Goal: Task Accomplishment & Management: Manage account settings

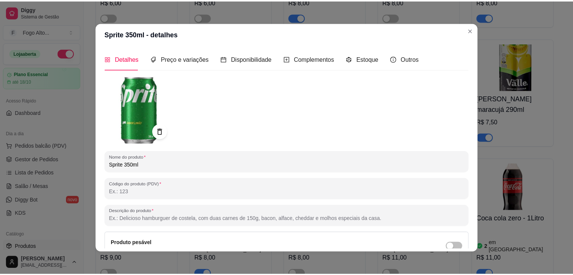
scroll to position [151, 0]
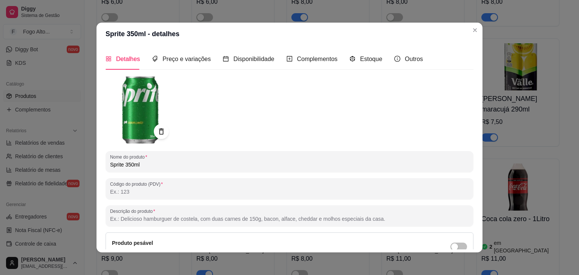
click at [478, 32] on header "Sprite 350ml - detalhes" at bounding box center [289, 34] width 386 height 23
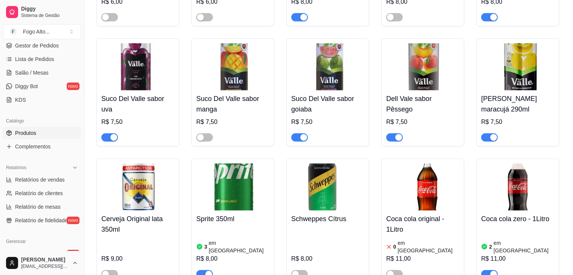
scroll to position [113, 0]
click at [44, 90] on link "Diggy Bot novo" at bounding box center [42, 87] width 78 height 12
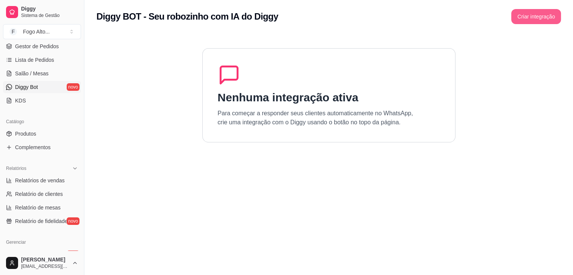
click at [520, 21] on button "Criar integração" at bounding box center [536, 16] width 50 height 15
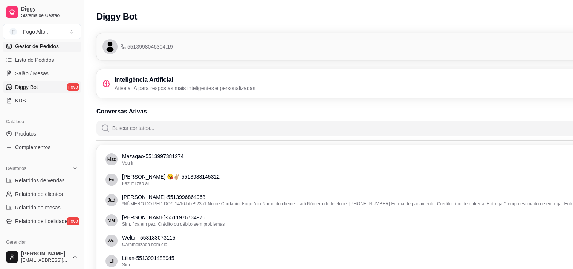
click at [45, 46] on span "Gestor de Pedidos" at bounding box center [37, 47] width 44 height 8
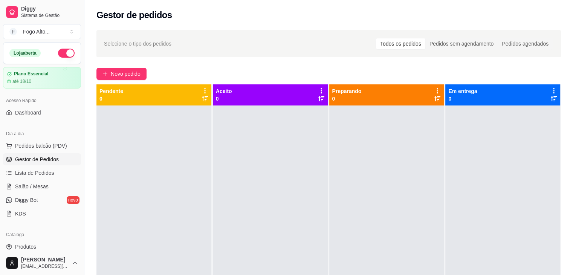
drag, startPoint x: 83, startPoint y: 150, endPoint x: 102, endPoint y: 162, distance: 23.3
click at [83, 150] on button "Toggle Sidebar" at bounding box center [84, 137] width 6 height 275
drag, startPoint x: 102, startPoint y: 162, endPoint x: 139, endPoint y: 14, distance: 152.4
click at [138, 29] on div "Selecione o tipo dos pedidos Todos os pedidos Pedidos sem agendamento Pedidos a…" at bounding box center [328, 197] width 489 height 343
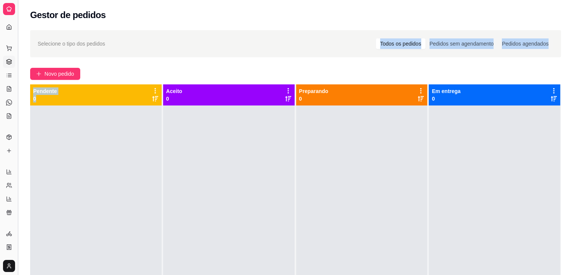
click at [19, 54] on button "Toggle Sidebar" at bounding box center [18, 137] width 6 height 275
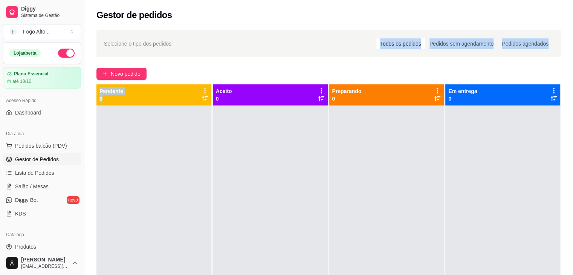
click at [113, 140] on div at bounding box center [153, 242] width 115 height 275
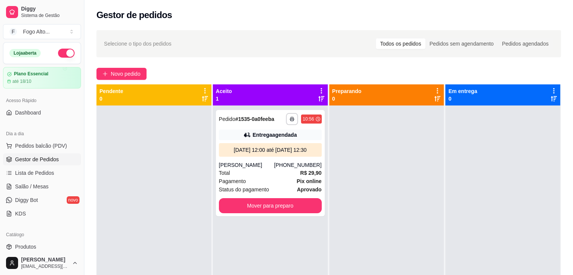
click at [78, 151] on div "Dia a dia Pedidos balcão (PDV) Gestor de Pedidos Lista de Pedidos Salão / Mesas…" at bounding box center [42, 174] width 84 height 98
click at [259, 181] on div "Pagamento Pix online" at bounding box center [270, 181] width 103 height 8
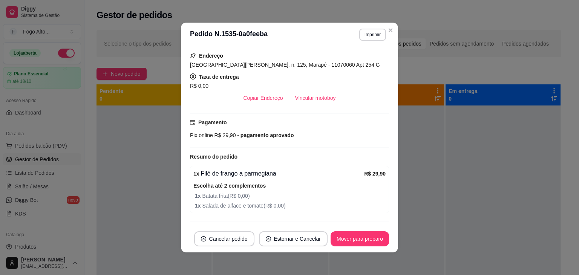
scroll to position [214, 0]
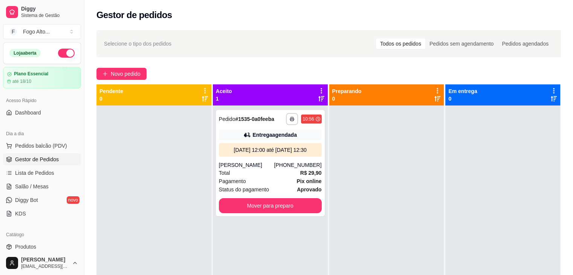
click at [148, 136] on div at bounding box center [153, 242] width 115 height 275
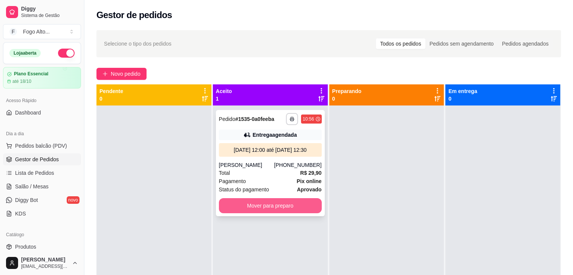
click at [268, 208] on button "Mover para preparo" at bounding box center [270, 205] width 103 height 15
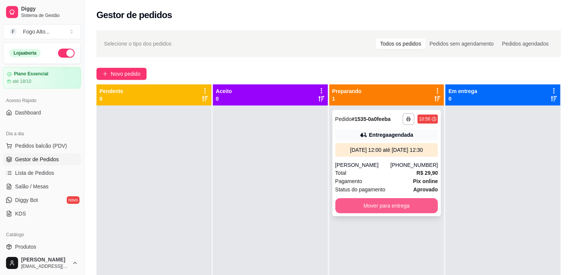
click at [356, 211] on button "Mover para entrega" at bounding box center [386, 205] width 103 height 15
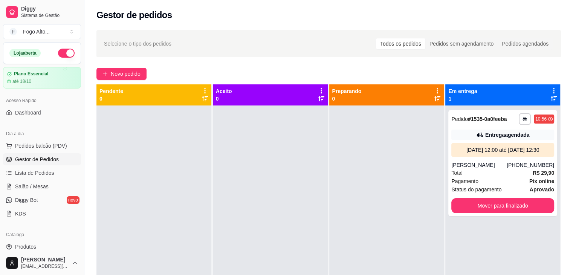
click at [210, 191] on div "Pendente 0" at bounding box center [154, 232] width 116 height 296
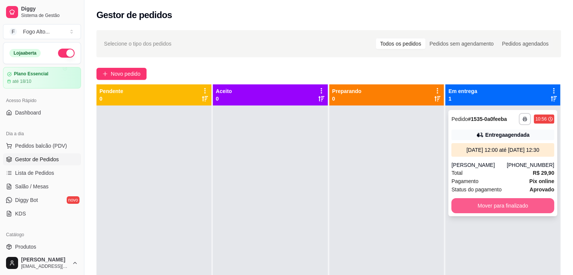
click at [517, 207] on button "Mover para finalizado" at bounding box center [502, 205] width 103 height 15
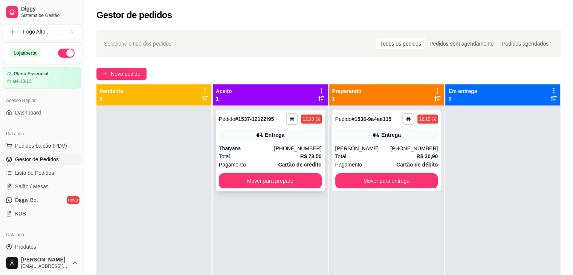
click at [257, 135] on icon at bounding box center [259, 135] width 5 height 5
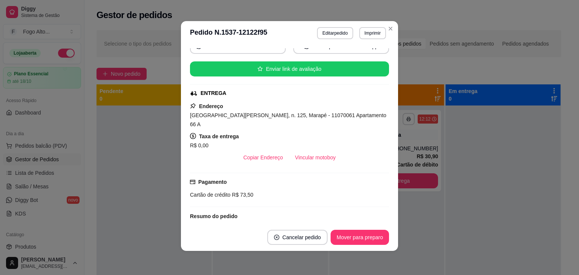
scroll to position [144, 0]
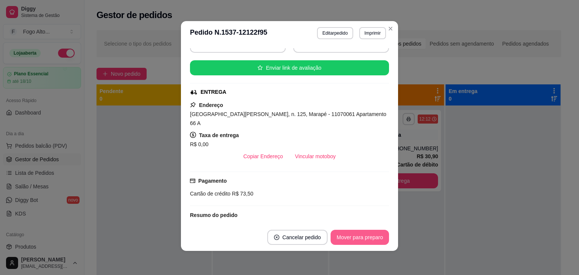
click at [351, 234] on button "Mover para preparo" at bounding box center [359, 237] width 58 height 15
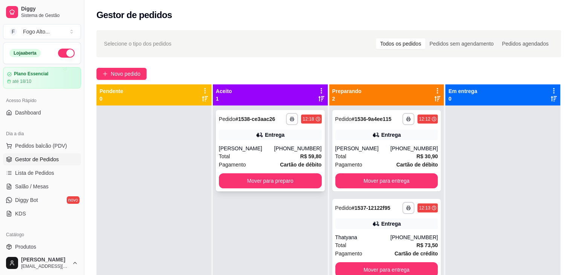
click at [291, 159] on div "Total R$ 59,80" at bounding box center [270, 156] width 103 height 8
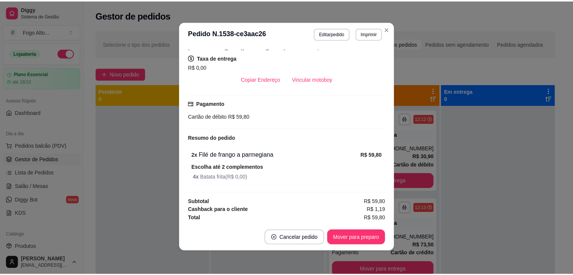
scroll to position [2, 0]
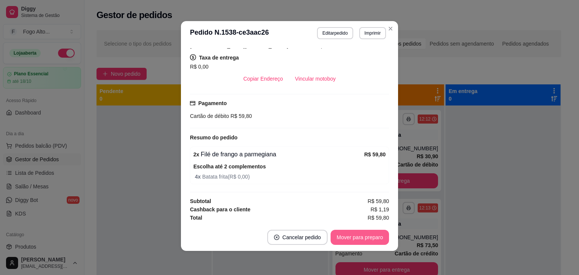
click at [363, 235] on button "Mover para preparo" at bounding box center [359, 237] width 58 height 15
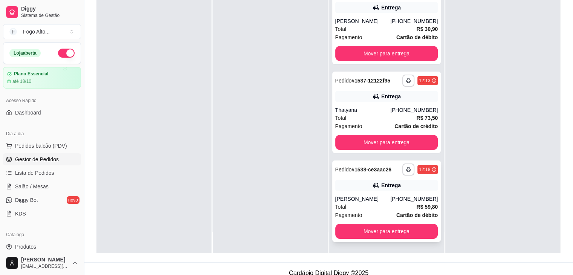
scroll to position [115, 0]
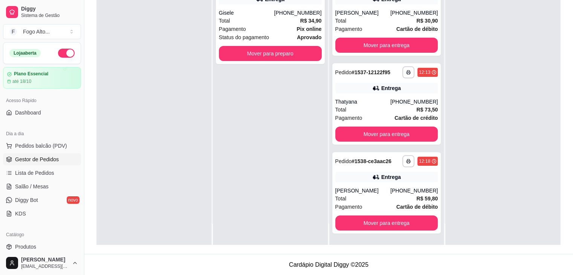
drag, startPoint x: 285, startPoint y: 167, endPoint x: 283, endPoint y: 163, distance: 4.4
click at [285, 166] on div "**********" at bounding box center [270, 107] width 115 height 275
click at [295, 57] on button "Mover para preparo" at bounding box center [270, 53] width 103 height 15
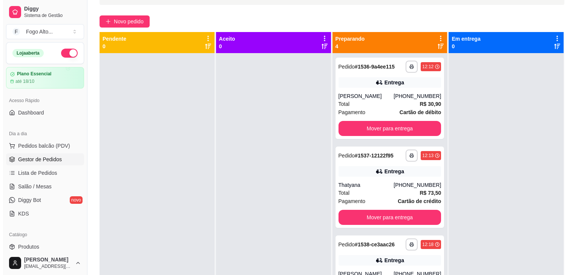
scroll to position [39, 0]
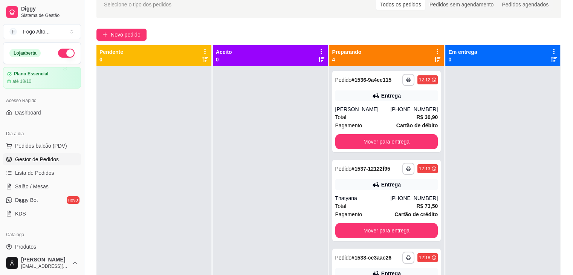
click at [313, 157] on div at bounding box center [270, 203] width 115 height 275
click at [411, 139] on button "Mover para entrega" at bounding box center [386, 141] width 103 height 15
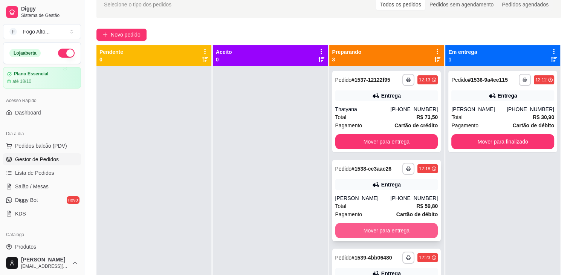
click at [384, 230] on button "Mover para entrega" at bounding box center [386, 230] width 103 height 15
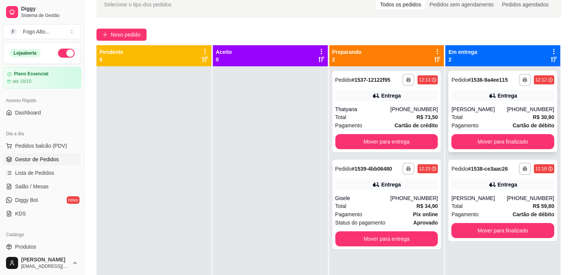
click at [473, 112] on div "[PERSON_NAME]" at bounding box center [478, 109] width 55 height 8
click at [385, 113] on div "Total R$ 73,50" at bounding box center [386, 117] width 103 height 8
click at [389, 197] on div "Gisele" at bounding box center [362, 198] width 55 height 8
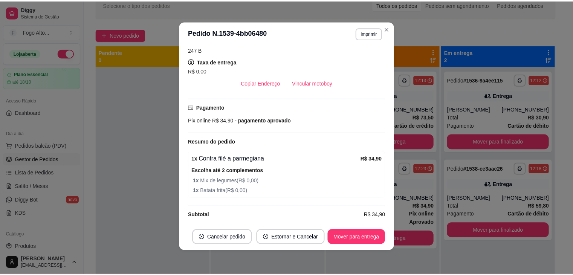
scroll to position [196, 0]
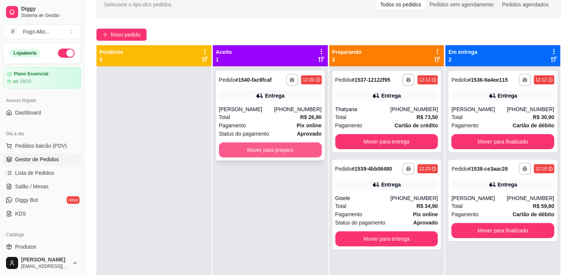
click at [294, 143] on button "Mover para preparo" at bounding box center [270, 149] width 103 height 15
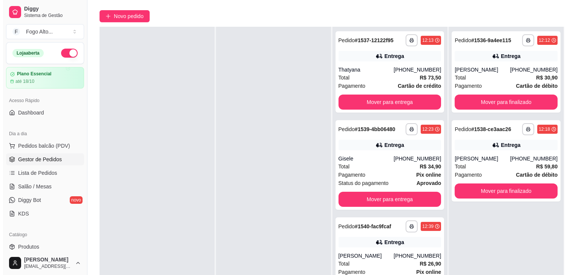
scroll to position [115, 0]
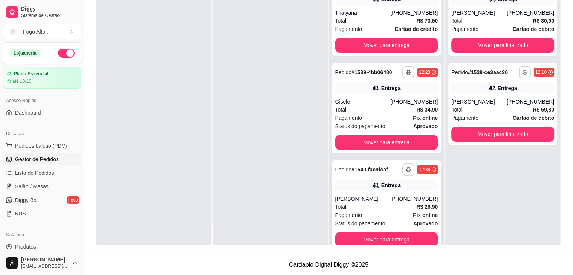
click at [371, 205] on div "Total R$ 26,90" at bounding box center [386, 207] width 103 height 8
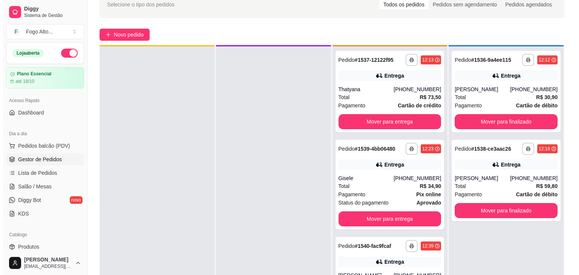
scroll to position [21, 0]
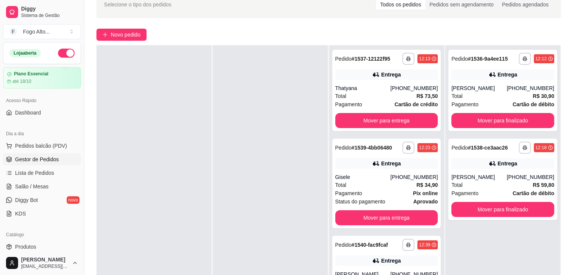
click at [276, 162] on div at bounding box center [270, 182] width 115 height 275
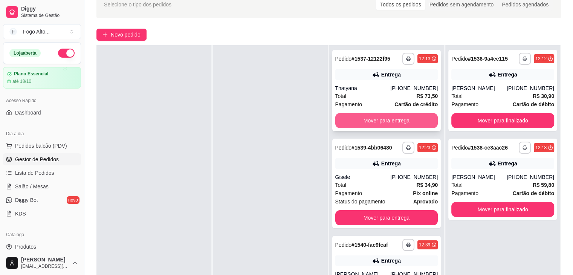
click at [392, 125] on button "Mover para entrega" at bounding box center [386, 120] width 103 height 15
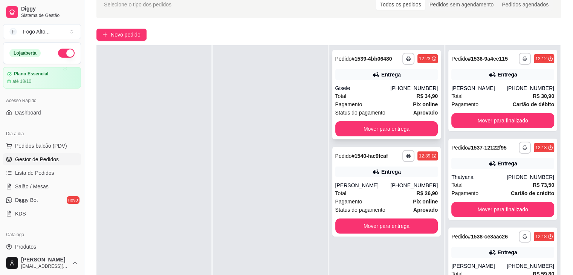
click at [375, 100] on div "Pagamento Pix online" at bounding box center [386, 104] width 103 height 8
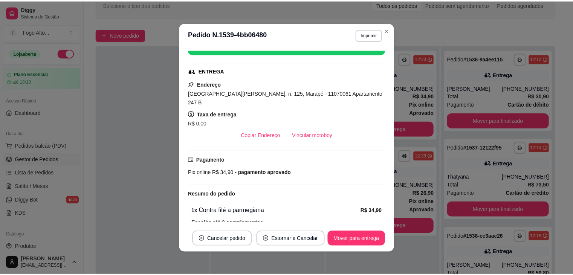
scroll to position [151, 0]
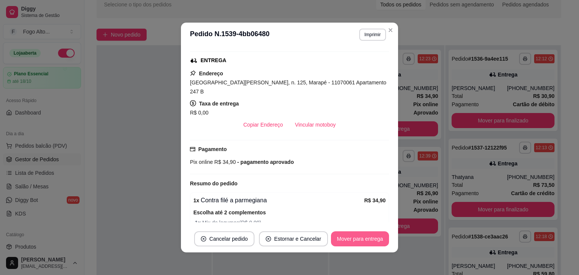
click at [358, 233] on button "Mover para entrega" at bounding box center [360, 238] width 58 height 15
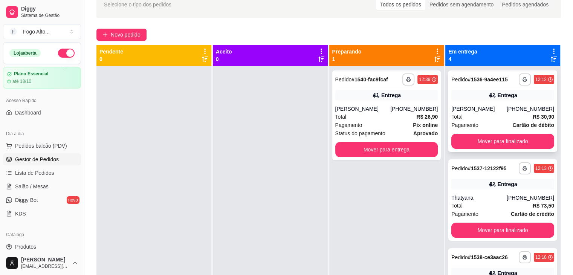
scroll to position [0, 0]
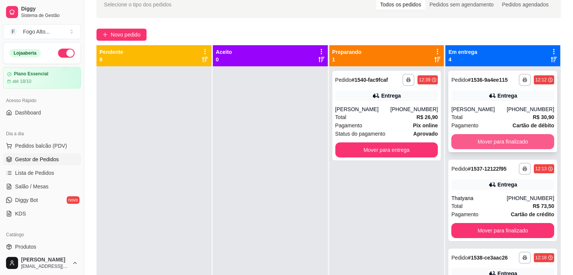
click at [481, 140] on button "Mover para finalizado" at bounding box center [502, 141] width 103 height 15
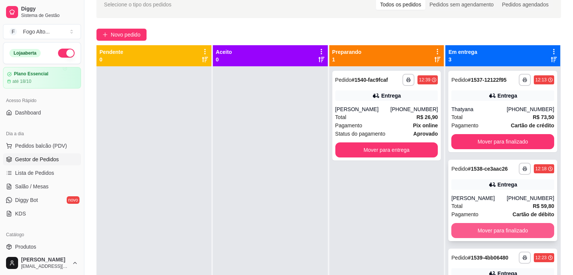
click at [497, 229] on button "Mover para finalizado" at bounding box center [502, 230] width 103 height 15
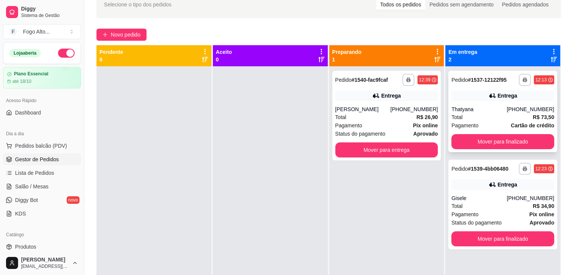
click at [495, 113] on div "Total R$ 73,50" at bounding box center [502, 117] width 103 height 8
click at [479, 208] on div "Total R$ 34,90" at bounding box center [502, 206] width 103 height 8
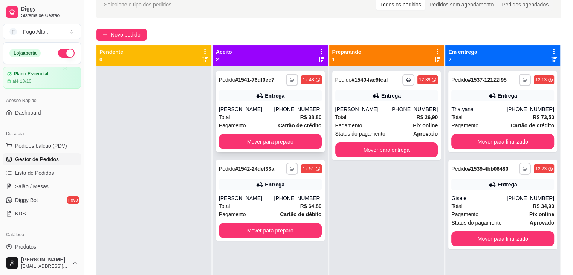
click at [265, 148] on button "Mover para preparo" at bounding box center [270, 141] width 103 height 15
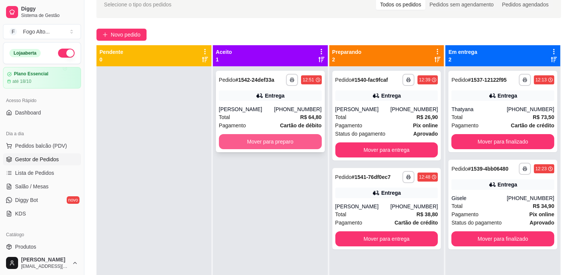
click at [264, 145] on button "Mover para preparo" at bounding box center [270, 141] width 103 height 15
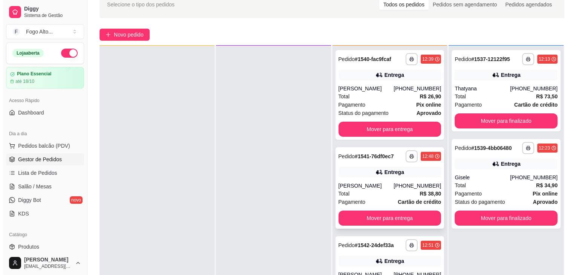
scroll to position [21, 0]
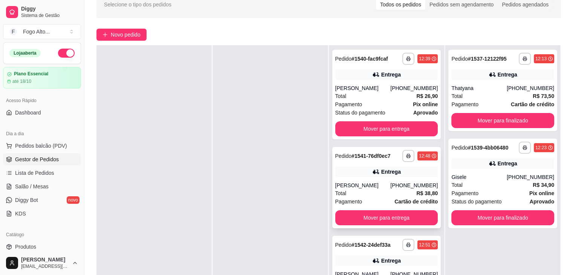
click at [343, 183] on div "[PERSON_NAME]" at bounding box center [362, 186] width 55 height 8
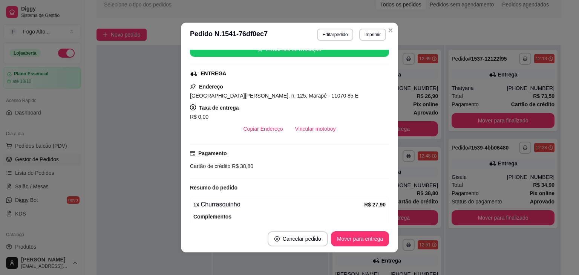
scroll to position [150, 0]
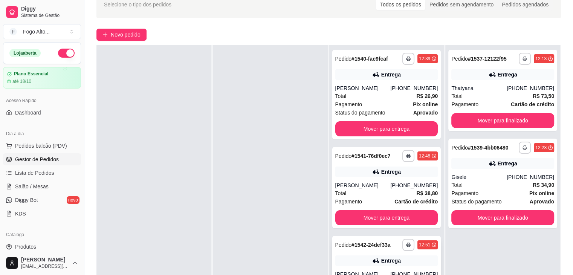
click at [352, 255] on div "**********" at bounding box center [386, 276] width 109 height 81
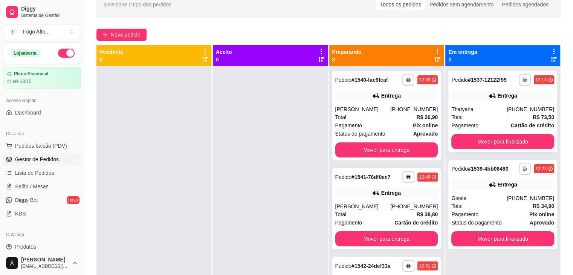
scroll to position [0, 0]
click at [305, 131] on div at bounding box center [270, 203] width 115 height 275
click at [376, 122] on div "Pagamento Pix online" at bounding box center [386, 125] width 103 height 8
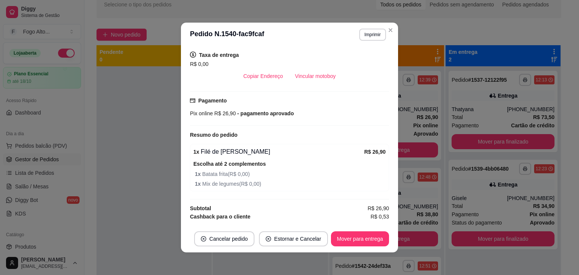
scroll to position [196, 0]
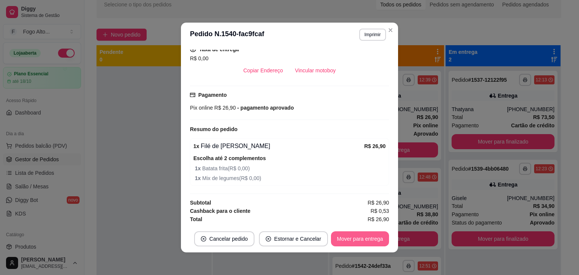
click at [361, 245] on button "Mover para entrega" at bounding box center [360, 238] width 58 height 15
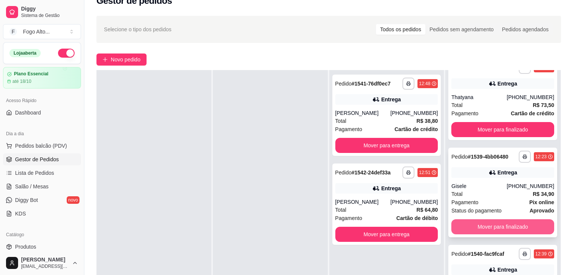
scroll to position [0, 0]
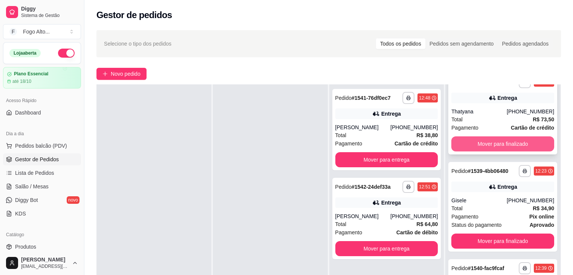
click at [486, 141] on button "Mover para finalizado" at bounding box center [502, 143] width 103 height 15
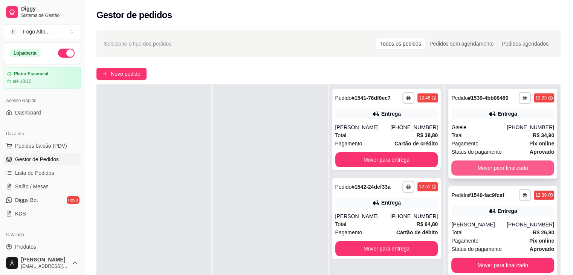
click at [486, 166] on button "Mover para finalizado" at bounding box center [502, 168] width 103 height 15
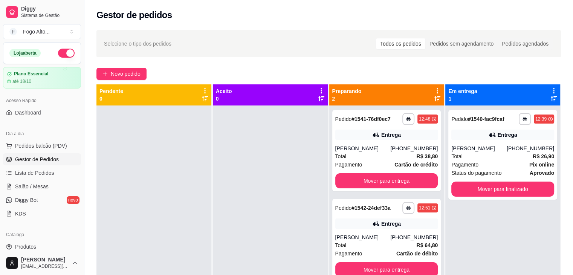
click at [213, 137] on div at bounding box center [270, 242] width 115 height 275
click at [284, 202] on div at bounding box center [270, 242] width 115 height 275
click at [476, 153] on div "Total R$ 26,90" at bounding box center [502, 156] width 103 height 8
click at [370, 153] on div "Total R$ 38,80" at bounding box center [386, 156] width 103 height 8
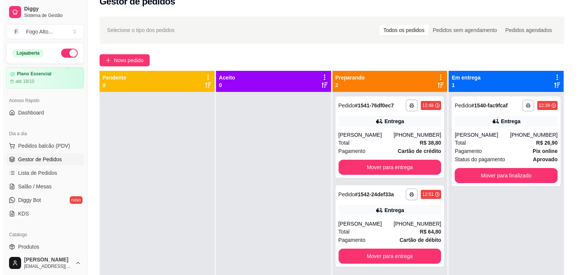
scroll to position [2, 0]
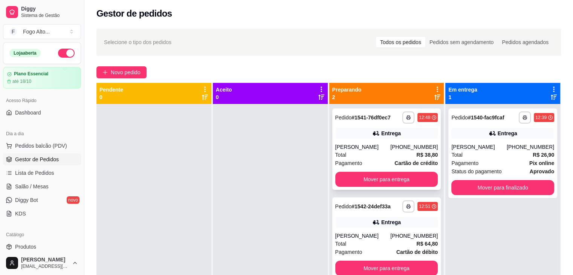
click at [367, 156] on div "Total R$ 38,80" at bounding box center [386, 155] width 103 height 8
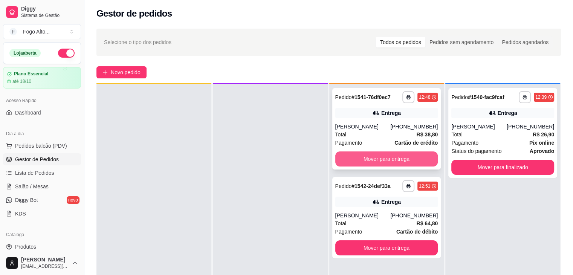
scroll to position [21, 0]
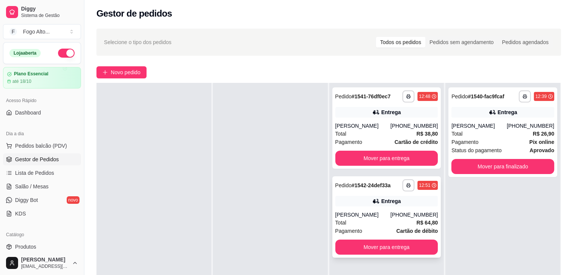
click at [375, 213] on div "[PERSON_NAME]" at bounding box center [362, 215] width 55 height 8
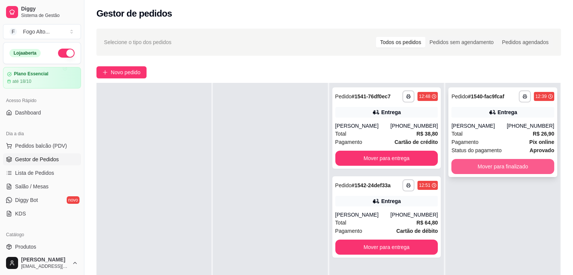
click at [503, 165] on button "Mover para finalizado" at bounding box center [502, 166] width 103 height 15
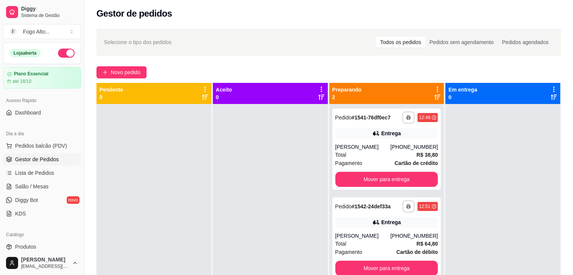
scroll to position [0, 0]
click at [258, 171] on div at bounding box center [270, 241] width 115 height 275
click at [375, 182] on button "Mover para entrega" at bounding box center [386, 179] width 103 height 15
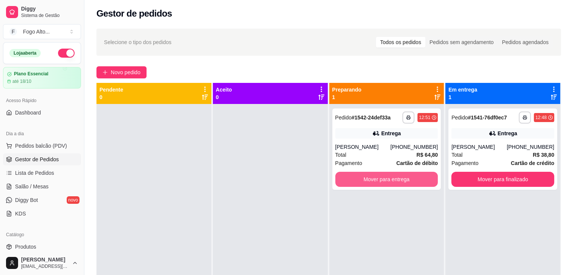
click at [375, 181] on button "Mover para entrega" at bounding box center [386, 179] width 103 height 15
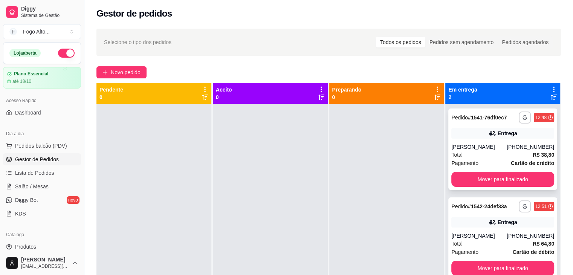
click at [479, 146] on div "[PERSON_NAME]" at bounding box center [478, 147] width 55 height 8
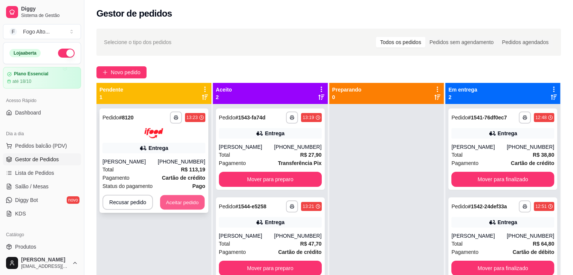
click at [173, 209] on button "Aceitar pedido" at bounding box center [182, 202] width 44 height 15
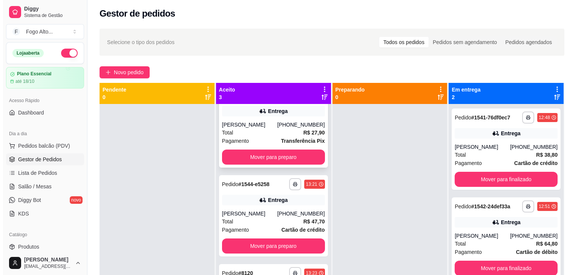
scroll to position [30, 0]
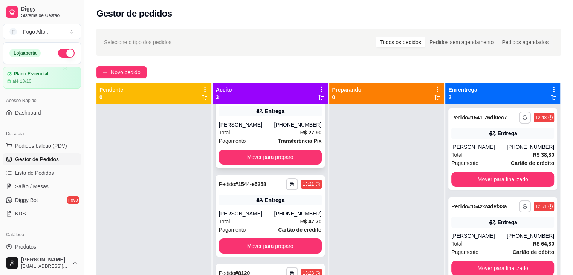
click at [275, 128] on div "Total R$ 27,90" at bounding box center [270, 132] width 103 height 8
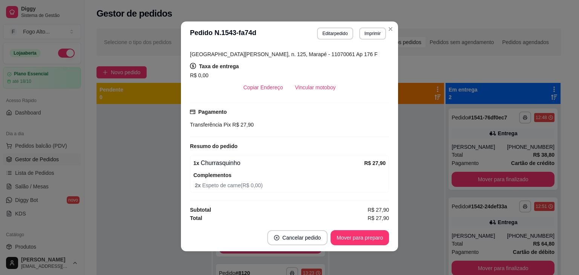
scroll to position [2, 0]
click at [372, 238] on button "Mover para preparo" at bounding box center [359, 237] width 58 height 15
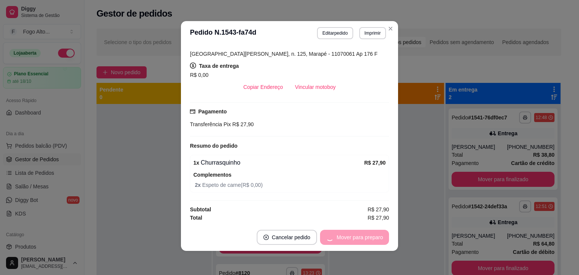
scroll to position [0, 0]
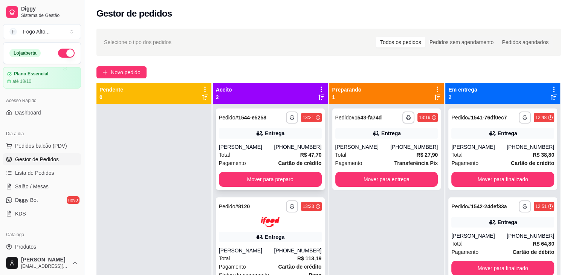
click at [249, 147] on div "[PERSON_NAME]" at bounding box center [246, 147] width 55 height 8
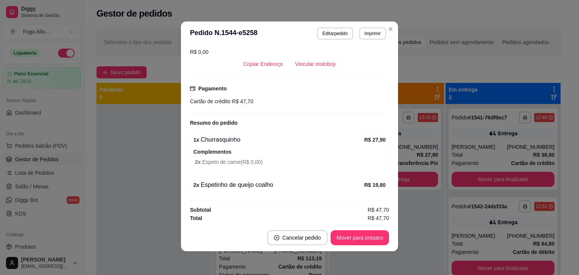
scroll to position [2, 0]
click at [361, 234] on button "Mover para preparo" at bounding box center [359, 237] width 58 height 15
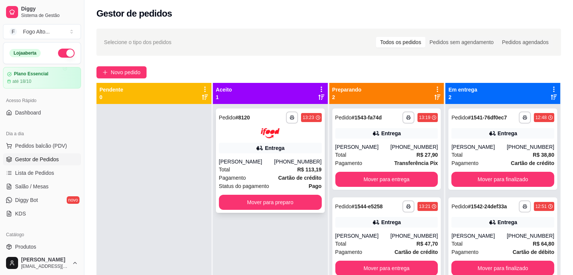
click at [239, 161] on div "[PERSON_NAME]" at bounding box center [246, 162] width 55 height 8
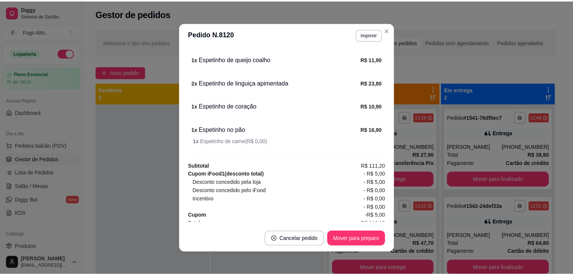
scroll to position [301, 0]
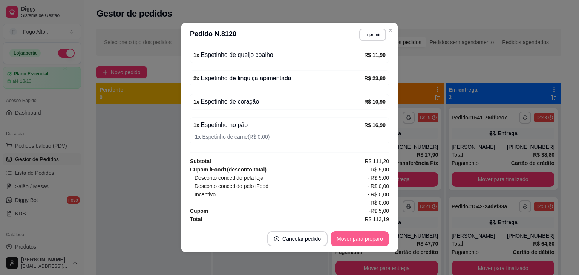
click at [342, 235] on button "Mover para preparo" at bounding box center [359, 238] width 58 height 15
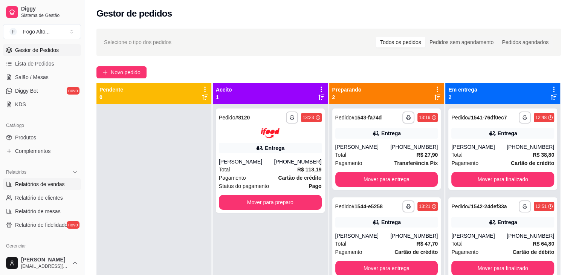
scroll to position [113, 0]
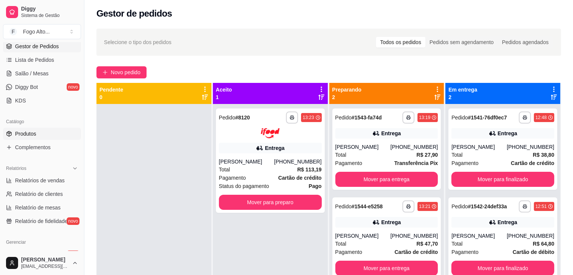
click at [35, 132] on span "Produtos" at bounding box center [25, 134] width 21 height 8
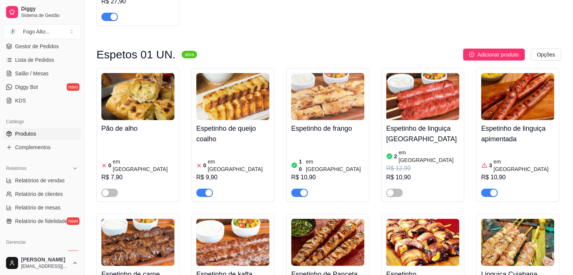
scroll to position [2148, 0]
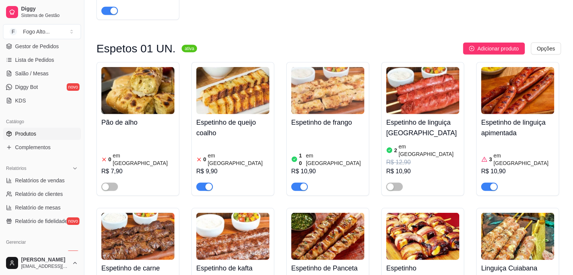
click at [208, 183] on div "button" at bounding box center [208, 186] width 7 height 7
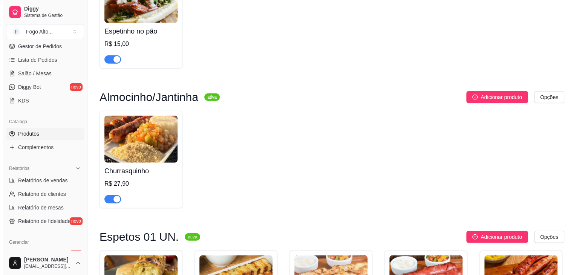
scroll to position [1922, 0]
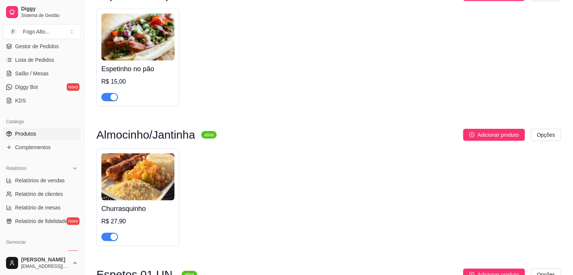
click at [143, 153] on img at bounding box center [137, 176] width 73 height 47
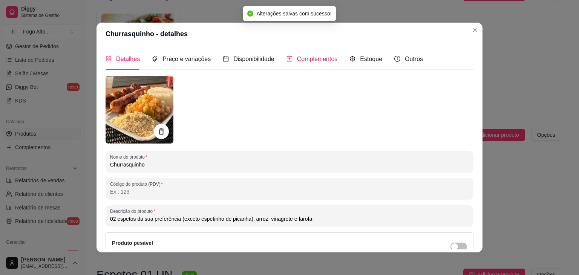
click at [319, 56] on span "Complementos" at bounding box center [317, 59] width 41 height 6
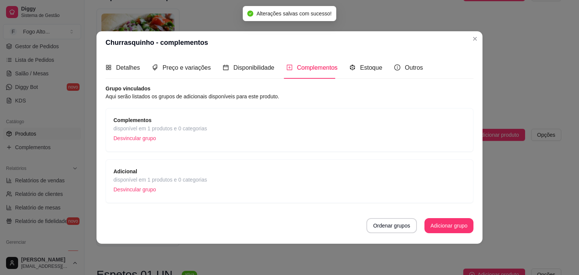
click at [226, 125] on div "Complementos disponível em 1 produtos e 0 categorias Desvincular grupo" at bounding box center [289, 130] width 352 height 28
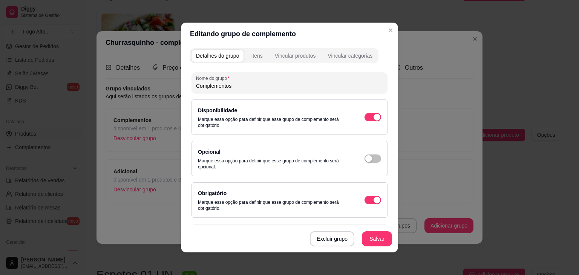
click at [255, 60] on button "Itens" at bounding box center [256, 56] width 20 height 12
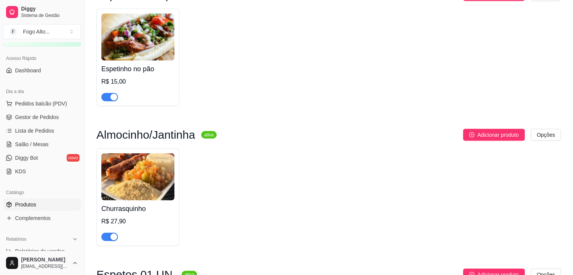
scroll to position [38, 0]
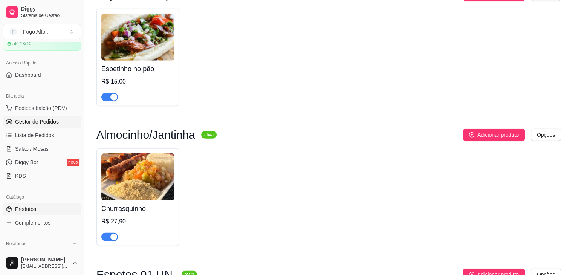
click at [47, 123] on span "Gestor de Pedidos" at bounding box center [37, 122] width 44 height 8
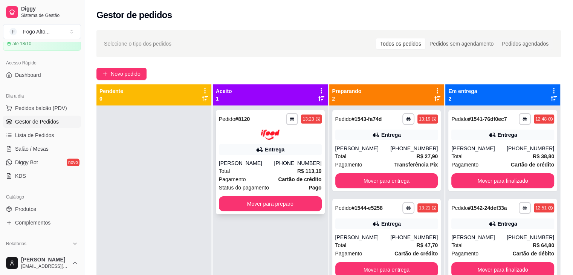
click at [292, 175] on div "Total R$ 113,19" at bounding box center [270, 171] width 103 height 8
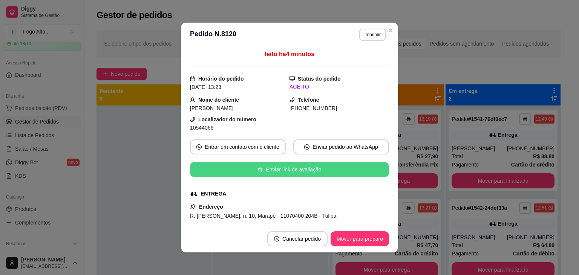
scroll to position [151, 0]
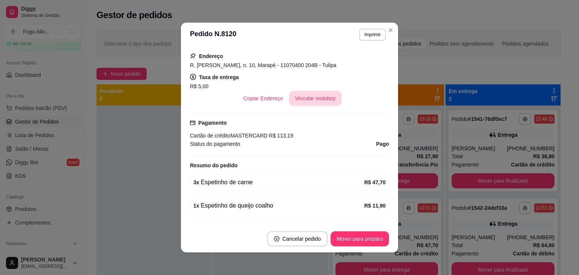
click at [306, 106] on button "Vincular motoboy" at bounding box center [315, 98] width 53 height 15
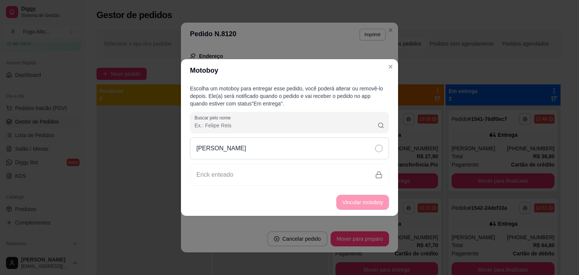
click at [378, 151] on icon at bounding box center [379, 149] width 8 height 8
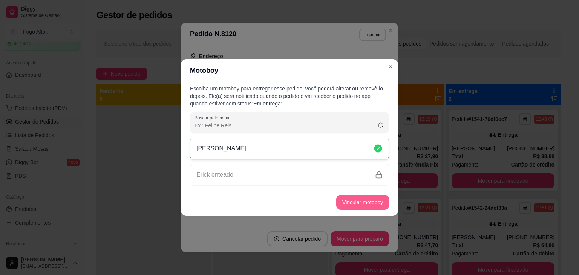
click at [374, 202] on button "Vincular motoboy" at bounding box center [362, 202] width 53 height 15
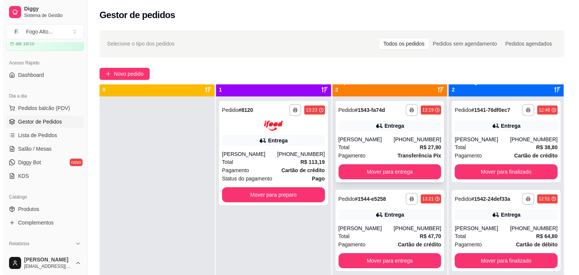
scroll to position [21, 0]
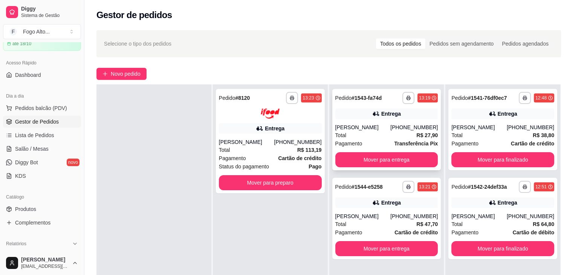
click at [383, 128] on div "[PERSON_NAME]" at bounding box center [362, 128] width 55 height 8
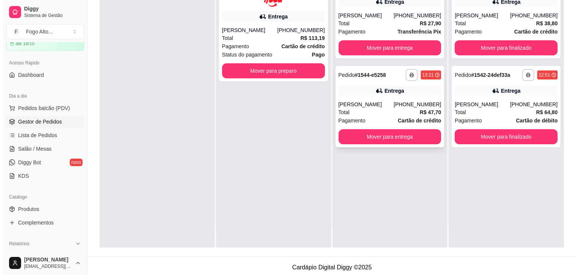
scroll to position [113, 0]
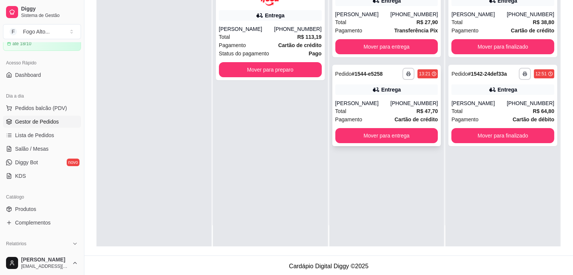
click at [388, 100] on div "[PERSON_NAME]" at bounding box center [362, 103] width 55 height 8
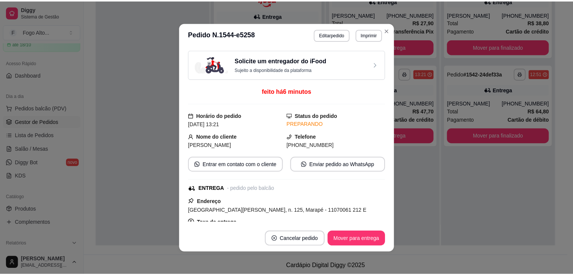
scroll to position [2, 0]
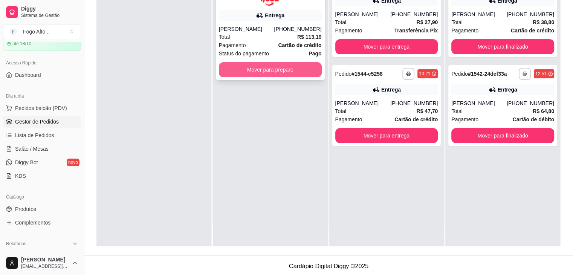
click at [289, 74] on button "Mover para preparo" at bounding box center [270, 69] width 103 height 15
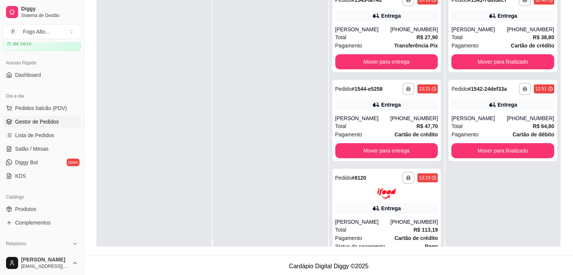
scroll to position [0, 0]
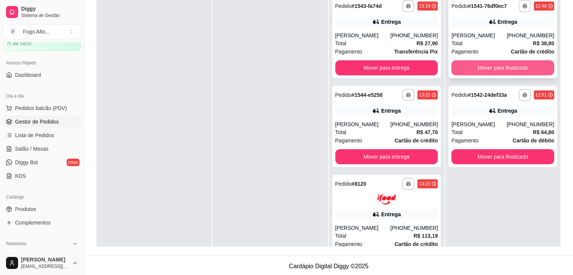
click at [492, 65] on button "Mover para finalizado" at bounding box center [502, 67] width 103 height 15
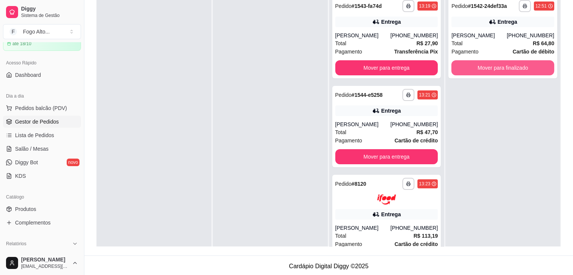
click at [492, 65] on button "Mover para finalizado" at bounding box center [502, 67] width 103 height 15
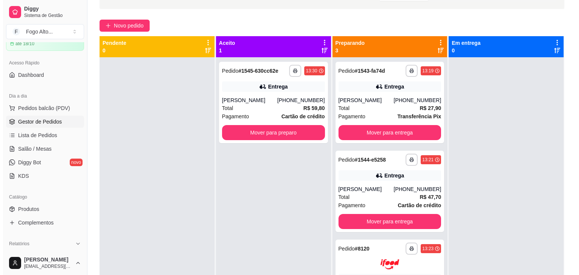
scroll to position [38, 0]
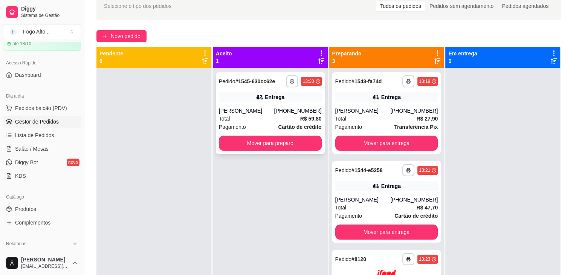
click at [262, 105] on div "**********" at bounding box center [270, 112] width 109 height 81
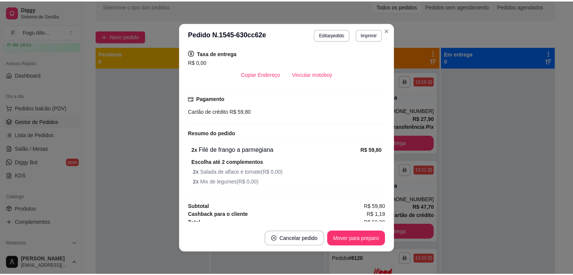
scroll to position [196, 0]
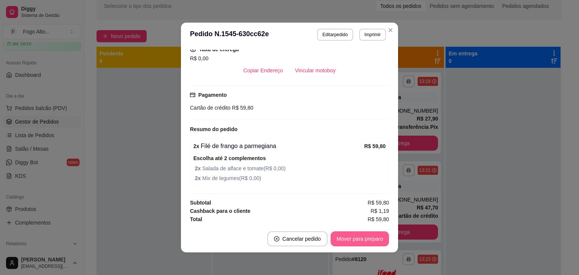
click at [361, 236] on button "Mover para preparo" at bounding box center [359, 238] width 58 height 15
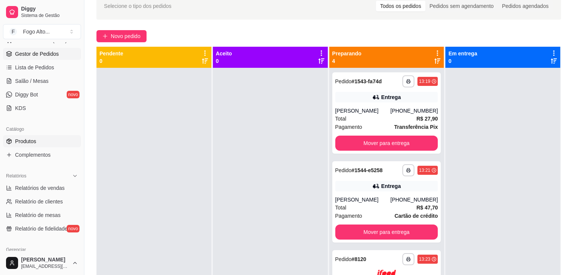
scroll to position [113, 0]
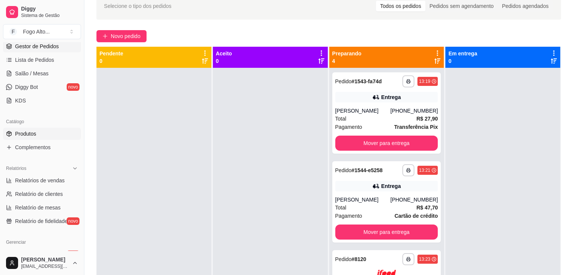
click at [39, 138] on link "Produtos" at bounding box center [42, 134] width 78 height 12
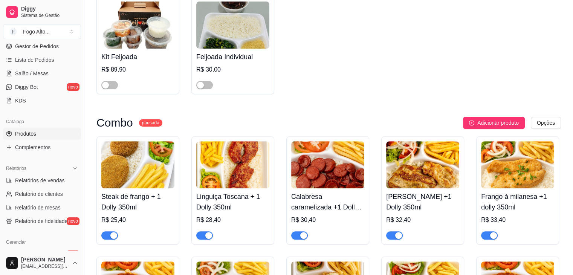
scroll to position [414, 0]
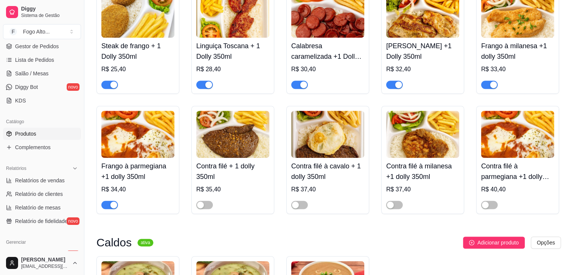
click at [156, 19] on img at bounding box center [137, 14] width 73 height 47
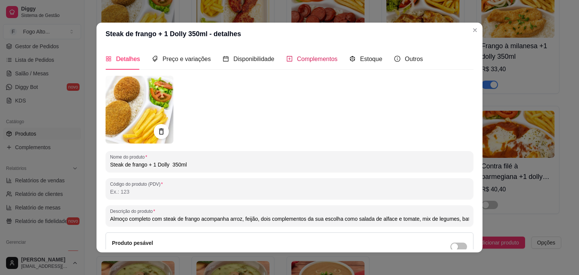
click at [320, 61] on span "Complementos" at bounding box center [317, 59] width 41 height 6
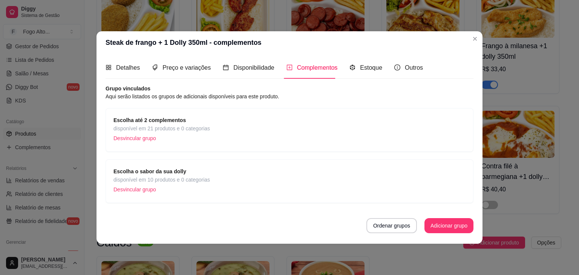
click at [268, 121] on div "Escolha até 2 complementos disponível em 21 produtos e 0 categorias Desvincular…" at bounding box center [289, 130] width 352 height 28
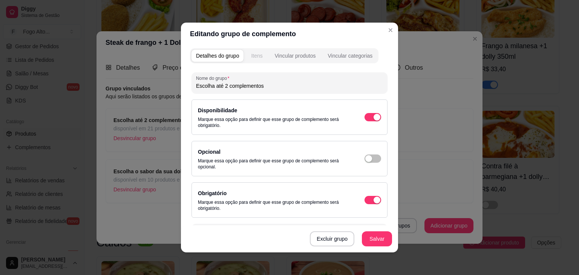
click at [249, 60] on button "Itens" at bounding box center [256, 56] width 20 height 12
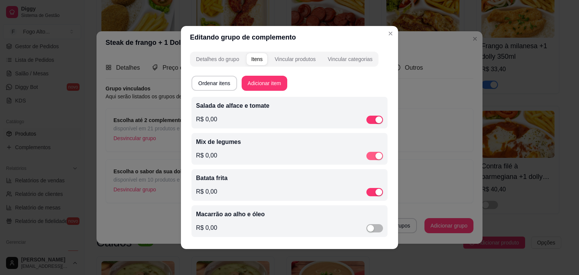
click at [379, 156] on div "button" at bounding box center [378, 156] width 7 height 7
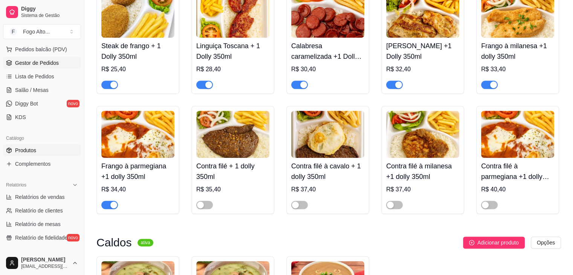
scroll to position [75, 0]
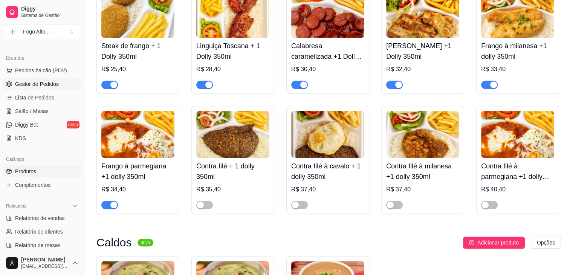
click at [51, 86] on span "Gestor de Pedidos" at bounding box center [37, 84] width 44 height 8
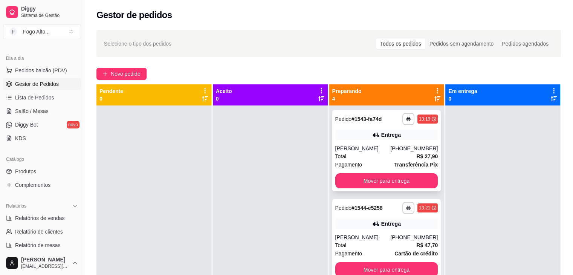
click at [381, 133] on div "Entrega" at bounding box center [391, 135] width 20 height 8
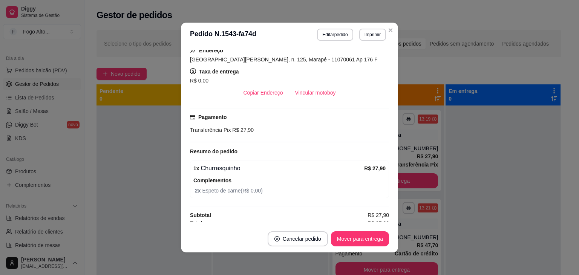
scroll to position [155, 0]
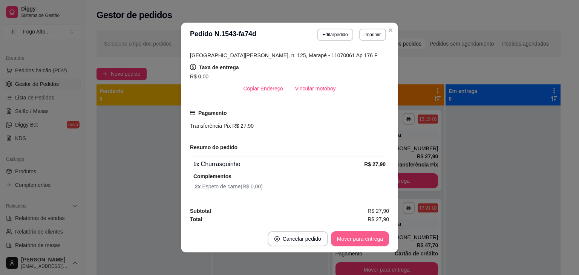
click at [368, 235] on button "Mover para entrega" at bounding box center [360, 238] width 58 height 15
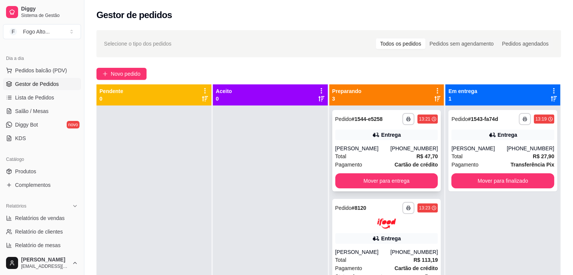
click at [367, 145] on div "[PERSON_NAME]" at bounding box center [362, 149] width 55 height 8
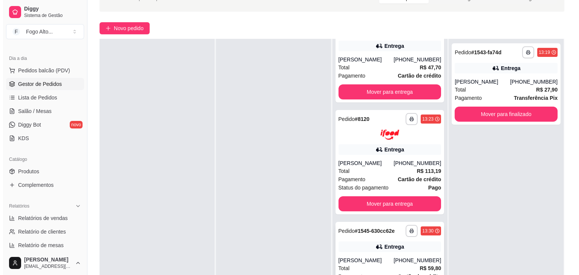
scroll to position [113, 0]
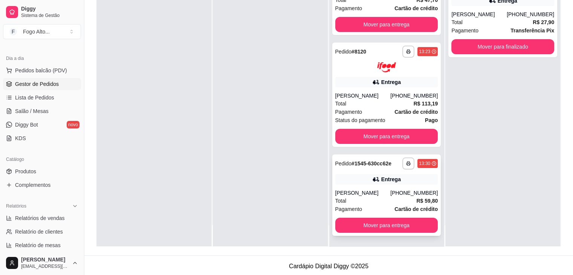
click at [380, 202] on div "Total R$ 59,80" at bounding box center [386, 201] width 103 height 8
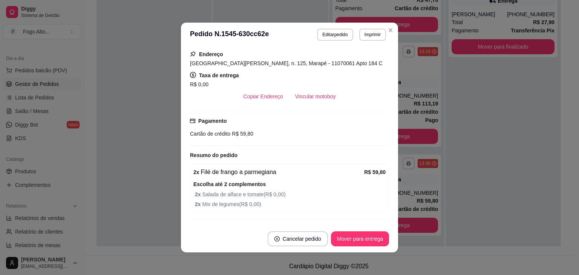
scroll to position [188, 0]
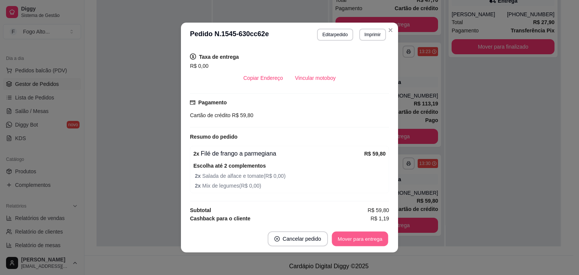
click at [352, 239] on button "Mover para entrega" at bounding box center [360, 239] width 57 height 15
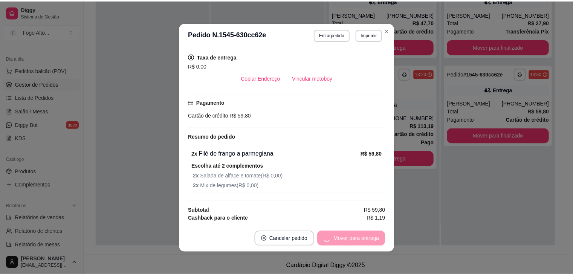
scroll to position [0, 0]
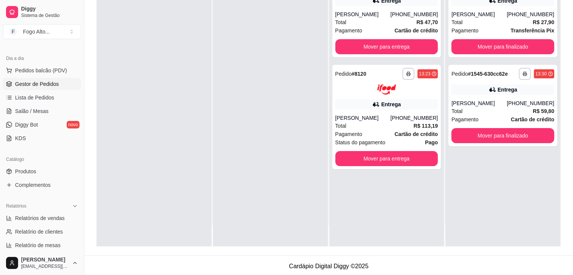
click at [143, 133] on div at bounding box center [153, 108] width 115 height 275
click at [384, 111] on div "**********" at bounding box center [386, 117] width 109 height 104
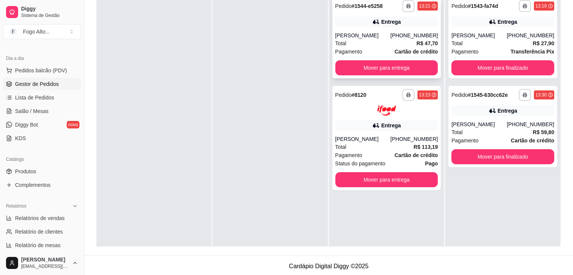
click at [399, 25] on div "Entrega" at bounding box center [386, 22] width 103 height 11
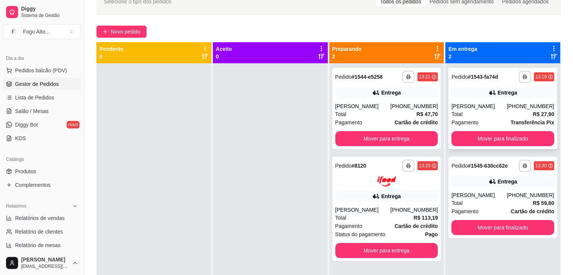
scroll to position [38, 0]
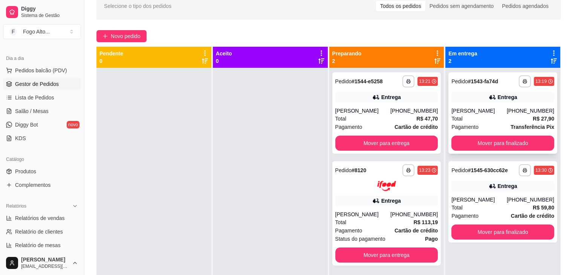
click at [501, 113] on div "[PERSON_NAME]" at bounding box center [478, 111] width 55 height 8
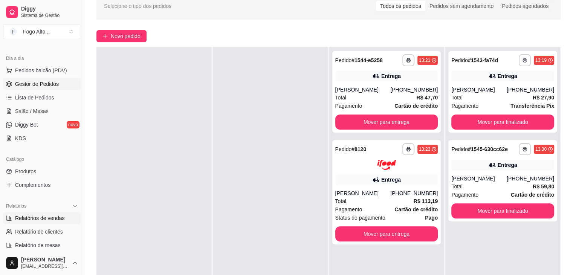
click at [43, 214] on link "Relatórios de vendas" at bounding box center [42, 218] width 78 height 12
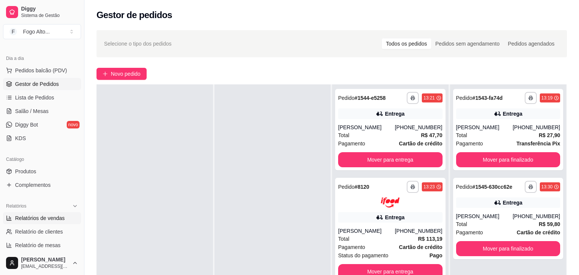
select select "ALL"
select select "0"
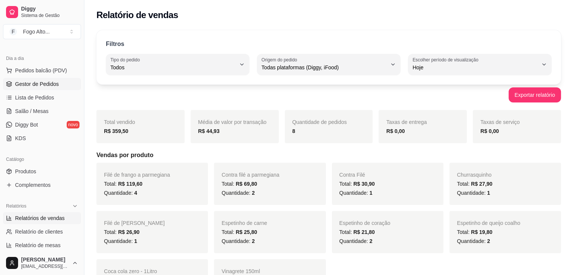
click at [47, 85] on span "Gestor de Pedidos" at bounding box center [37, 84] width 44 height 8
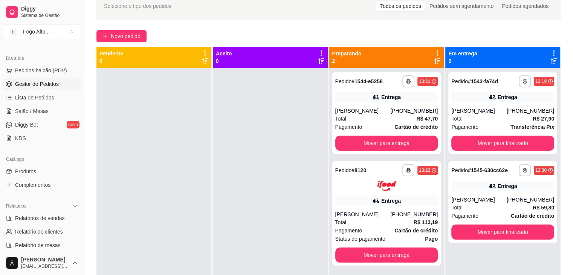
click at [298, 183] on div at bounding box center [270, 205] width 115 height 275
click at [390, 112] on div "[PERSON_NAME]" at bounding box center [362, 111] width 55 height 8
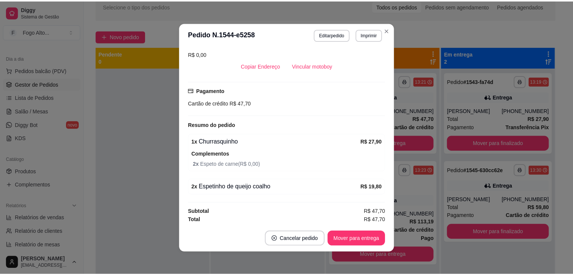
scroll to position [179, 0]
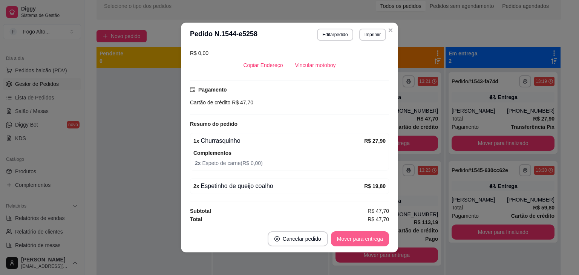
click at [369, 237] on button "Mover para entrega" at bounding box center [360, 238] width 58 height 15
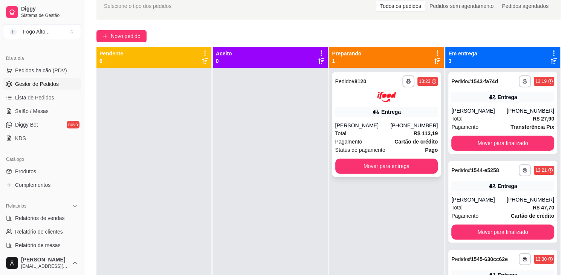
click at [399, 126] on div "[PHONE_NUMBER]" at bounding box center [413, 126] width 47 height 8
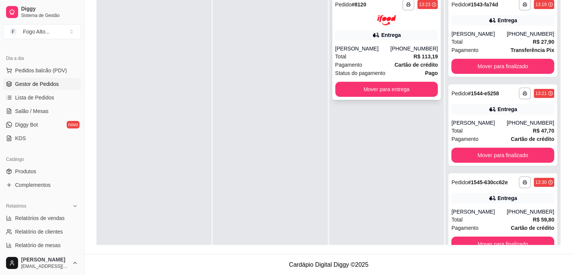
scroll to position [2, 0]
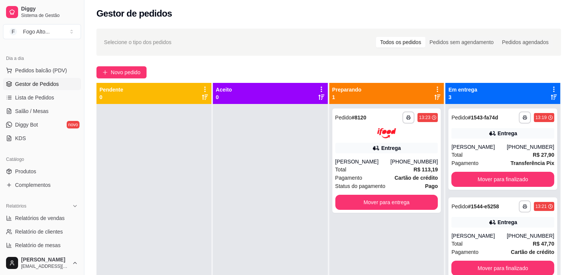
click at [122, 117] on div at bounding box center [153, 241] width 115 height 275
click at [367, 209] on button "Mover para entrega" at bounding box center [387, 202] width 100 height 15
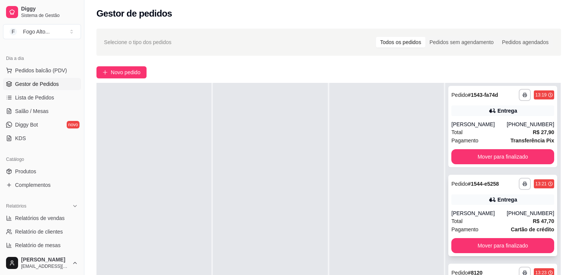
scroll to position [0, 0]
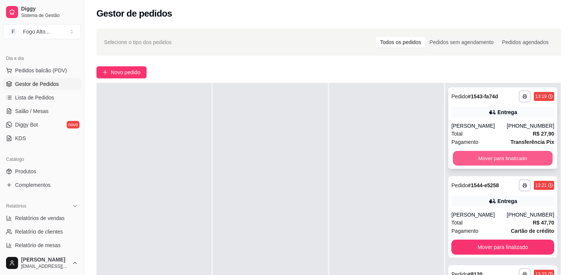
click at [483, 157] on button "Mover para finalizado" at bounding box center [503, 158] width 100 height 15
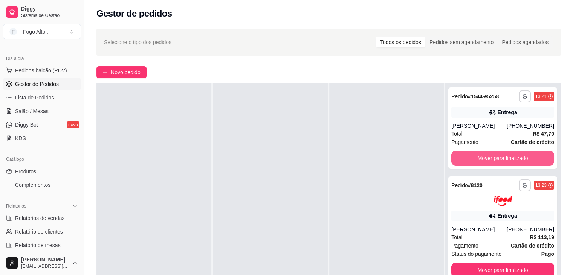
click at [483, 157] on button "Mover para finalizado" at bounding box center [502, 158] width 103 height 15
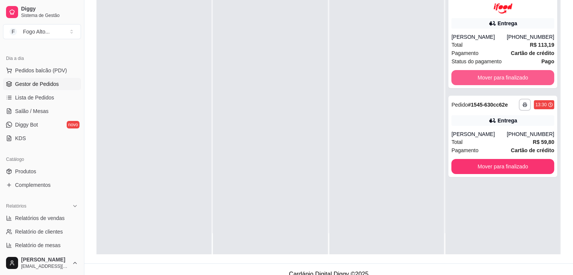
scroll to position [115, 0]
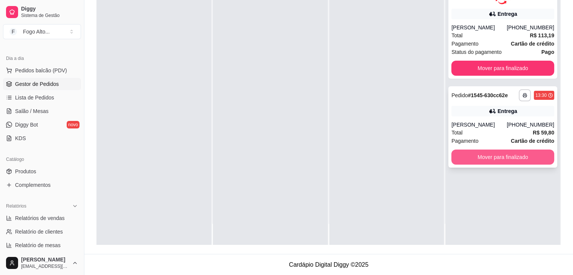
click at [488, 165] on button "Mover para finalizado" at bounding box center [502, 157] width 103 height 15
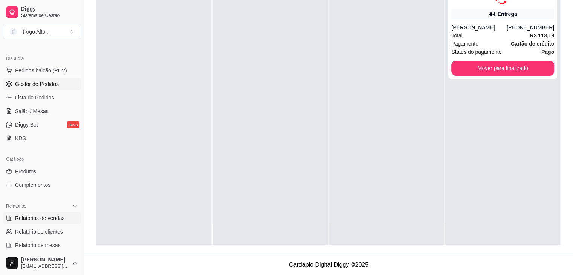
click at [43, 216] on span "Relatórios de vendas" at bounding box center [40, 218] width 50 height 8
select select "ALL"
select select "0"
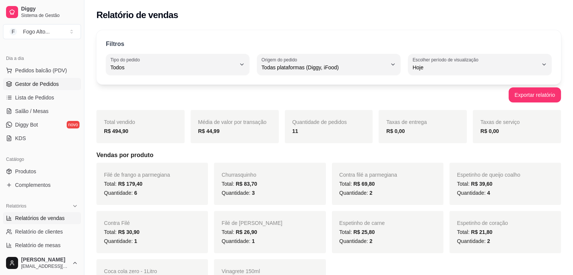
click at [27, 82] on span "Gestor de Pedidos" at bounding box center [37, 84] width 44 height 8
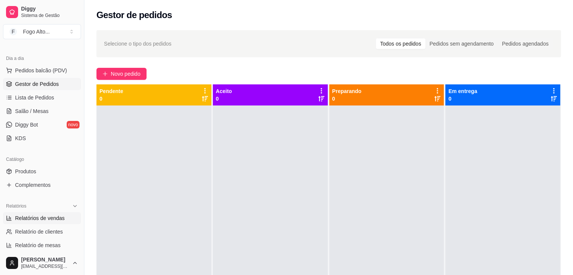
click at [24, 214] on span "Relatórios de vendas" at bounding box center [40, 218] width 50 height 8
select select "ALL"
select select "0"
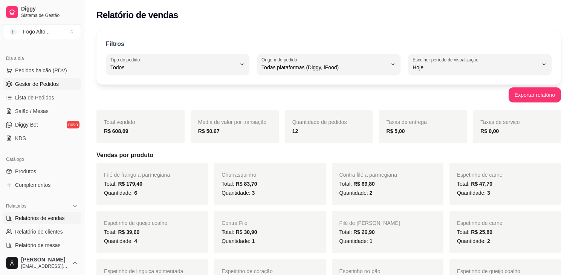
click at [50, 79] on link "Gestor de Pedidos" at bounding box center [42, 84] width 78 height 12
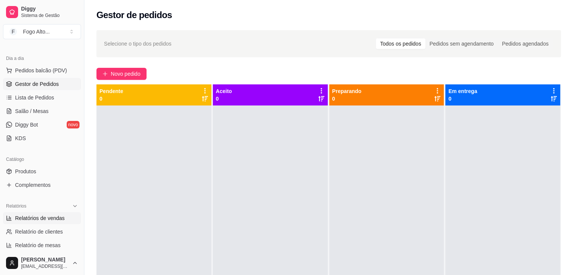
click at [39, 219] on span "Relatórios de vendas" at bounding box center [40, 218] width 50 height 8
select select "ALL"
select select "0"
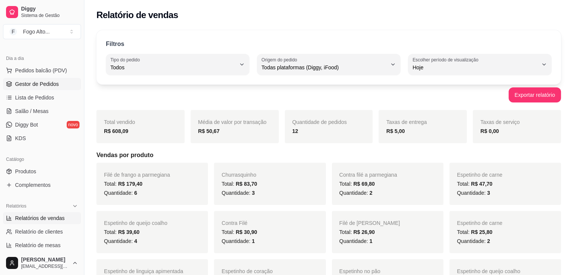
click at [43, 83] on span "Gestor de Pedidos" at bounding box center [37, 84] width 44 height 8
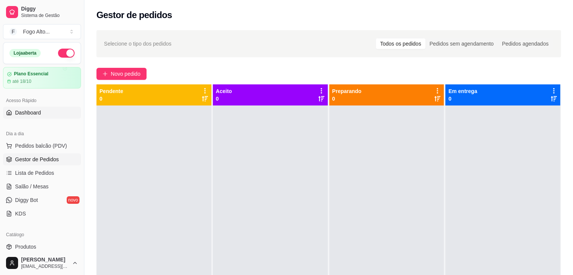
click at [28, 115] on span "Dashboard" at bounding box center [28, 113] width 26 height 8
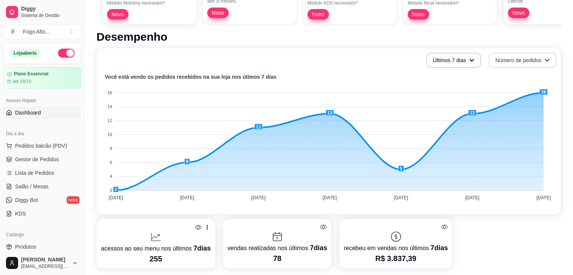
scroll to position [151, 0]
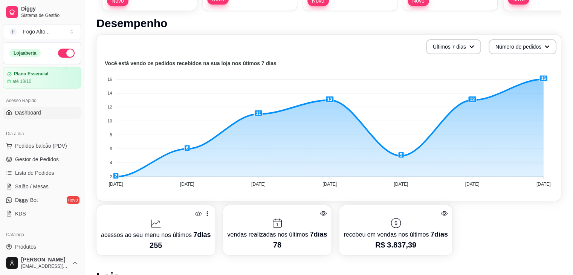
click at [515, 61] on foreignobject at bounding box center [329, 125] width 456 height 132
click at [514, 48] on button "Número de pedidos" at bounding box center [523, 47] width 66 height 15
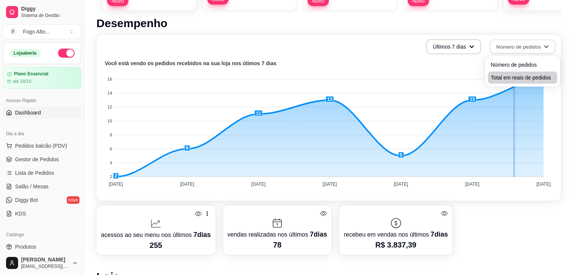
click at [506, 78] on span "Total em reais de pedidos" at bounding box center [522, 78] width 63 height 8
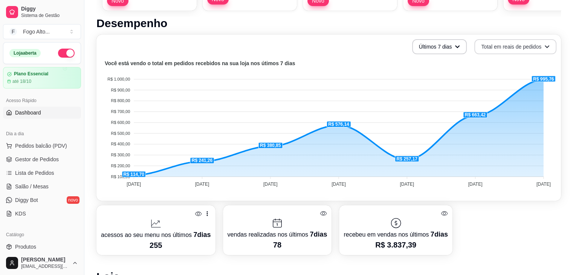
click at [508, 50] on button "Total em reais de pedidos" at bounding box center [515, 46] width 82 height 15
click at [512, 64] on span "Número de pedidos" at bounding box center [515, 65] width 63 height 8
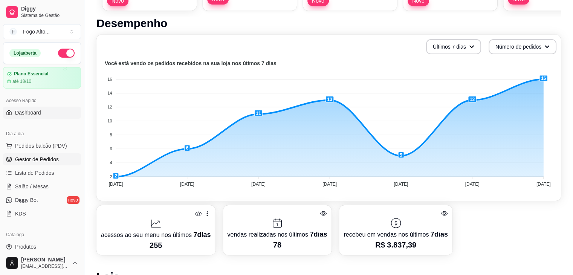
click at [55, 158] on span "Gestor de Pedidos" at bounding box center [37, 160] width 44 height 8
